Goal: Task Accomplishment & Management: Manage account settings

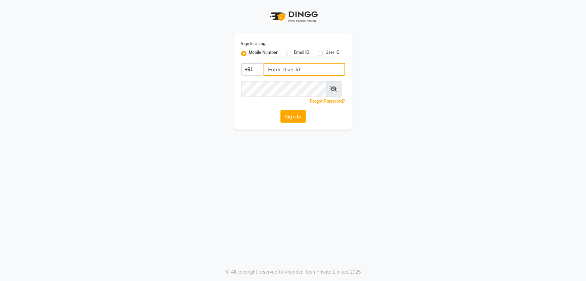
click at [337, 76] on input "Username" at bounding box center [305, 69] width 82 height 13
type input "73789417432"
click at [281, 110] on button "Sign In" at bounding box center [294, 116] width 26 height 13
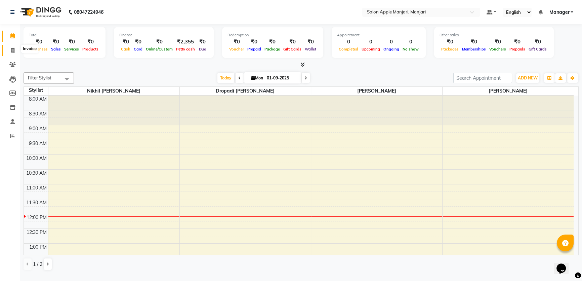
click at [13, 48] on icon at bounding box center [13, 50] width 4 height 5
select select "service"
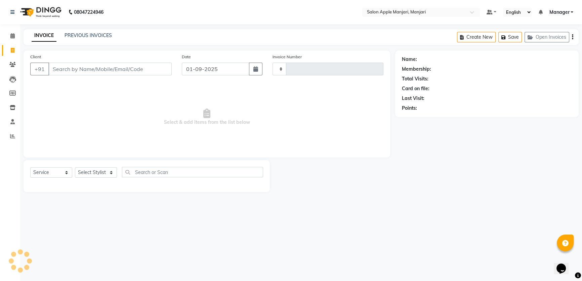
type input "0723"
select select "8088"
click at [101, 37] on link "PREVIOUS INVOICES" at bounding box center [88, 35] width 47 height 6
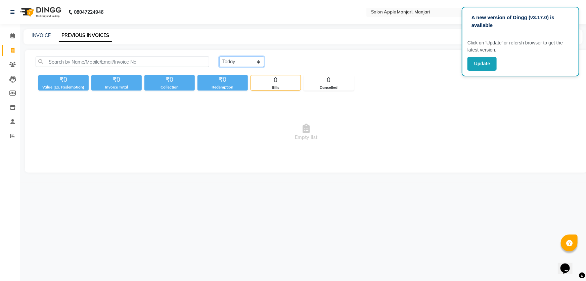
click at [248, 67] on select "[DATE] [DATE] Custom Range" at bounding box center [241, 61] width 45 height 10
select select "range"
click at [220, 63] on select "[DATE] [DATE] Custom Range" at bounding box center [241, 61] width 45 height 10
click at [293, 67] on input "01-09-2025" at bounding box center [296, 61] width 47 height 9
select select "9"
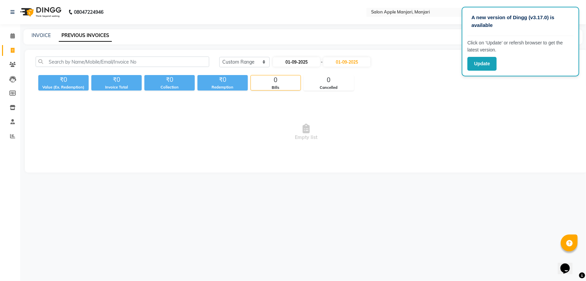
select select "2025"
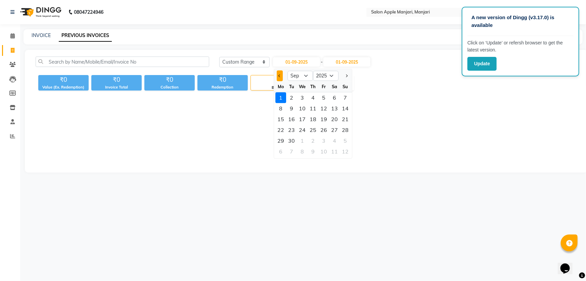
click at [281, 77] on span "Previous month" at bounding box center [280, 75] width 3 height 3
select select "8"
click at [330, 103] on div "1" at bounding box center [324, 97] width 11 height 11
type input "[DATE]"
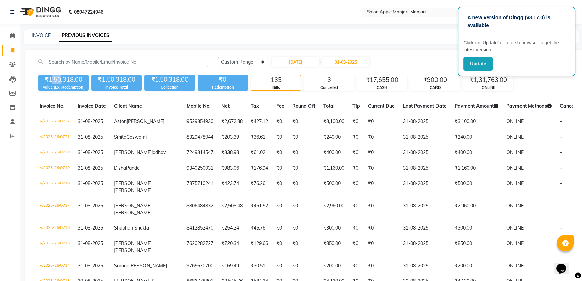
drag, startPoint x: 51, startPoint y: 90, endPoint x: 65, endPoint y: 90, distance: 13.4
click at [65, 84] on div "₹1,50,318.00" at bounding box center [63, 79] width 50 height 9
click at [305, 67] on input "[DATE]" at bounding box center [295, 61] width 47 height 9
select select "8"
select select "2025"
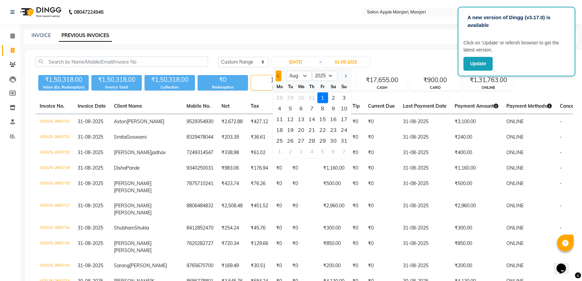
click at [279, 81] on button "Previous month" at bounding box center [279, 75] width 6 height 11
select select "7"
click at [296, 103] on div "1" at bounding box center [290, 97] width 11 height 11
type input "[DATE]"
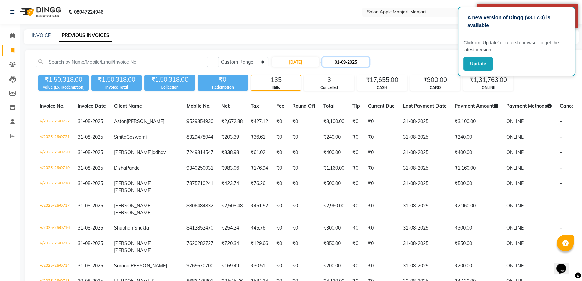
click at [352, 67] on input "01-09-2025" at bounding box center [345, 61] width 47 height 9
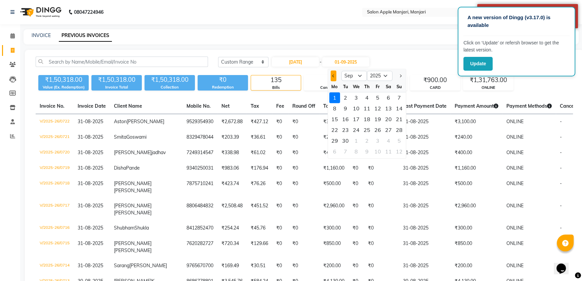
click at [333, 81] on button "Previous month" at bounding box center [334, 75] width 6 height 11
click at [330, 81] on div at bounding box center [334, 75] width 13 height 11
click at [335, 77] on span "Previous month" at bounding box center [333, 75] width 3 height 3
select select "7"
click at [372, 146] on div "31" at bounding box center [367, 140] width 11 height 11
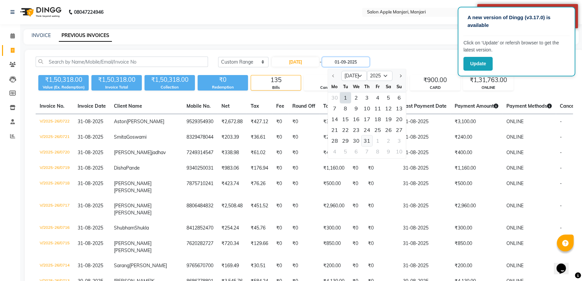
type input "[DATE]"
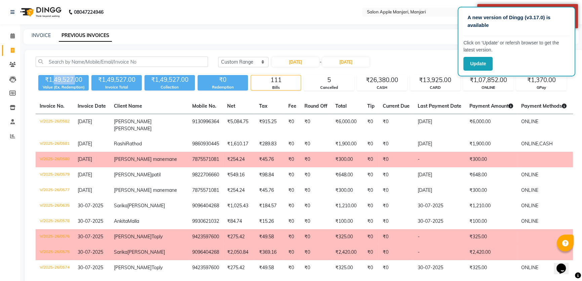
drag, startPoint x: 55, startPoint y: 89, endPoint x: 83, endPoint y: 91, distance: 27.9
click at [83, 84] on div "₹1,49,527.00" at bounding box center [63, 79] width 50 height 9
click at [295, 66] on input "[DATE]" at bounding box center [295, 61] width 47 height 9
select select "7"
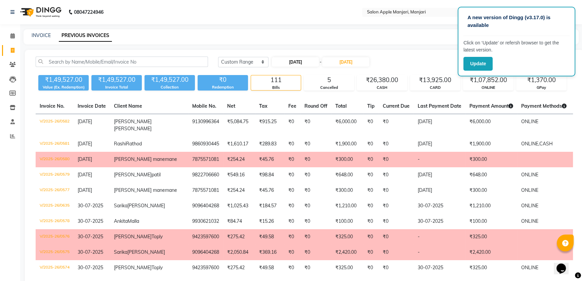
select select "2025"
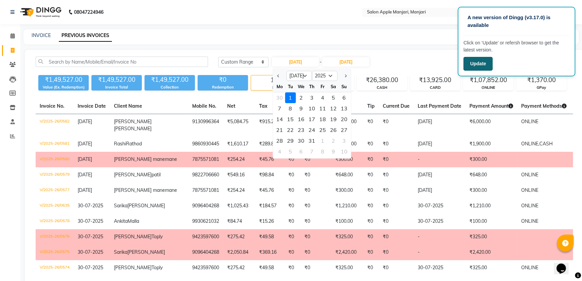
click at [487, 62] on button "Update" at bounding box center [477, 64] width 29 height 14
